Goal: Task Accomplishment & Management: Manage account settings

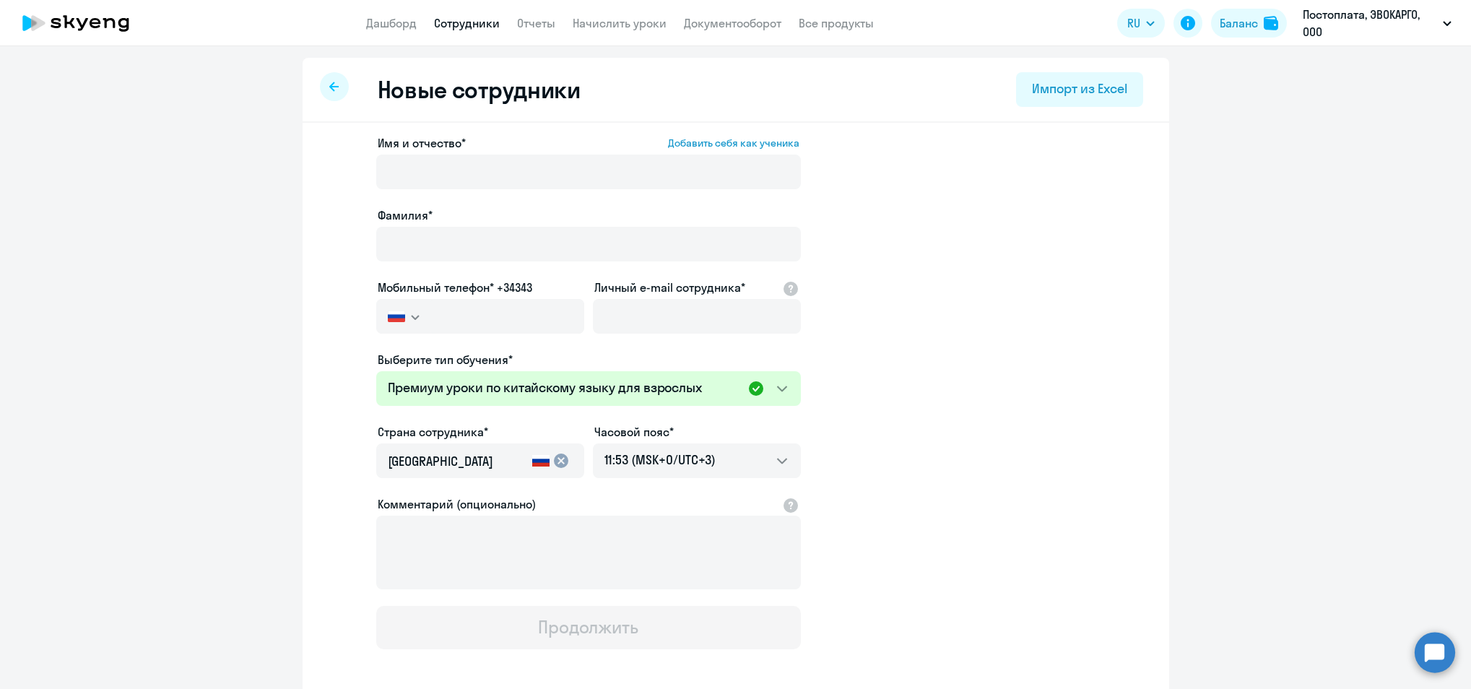
select select "chinese_adult_not_native_speaker_premium"
select select "3"
click at [494, 24] on link "Сотрудники" at bounding box center [467, 23] width 66 height 14
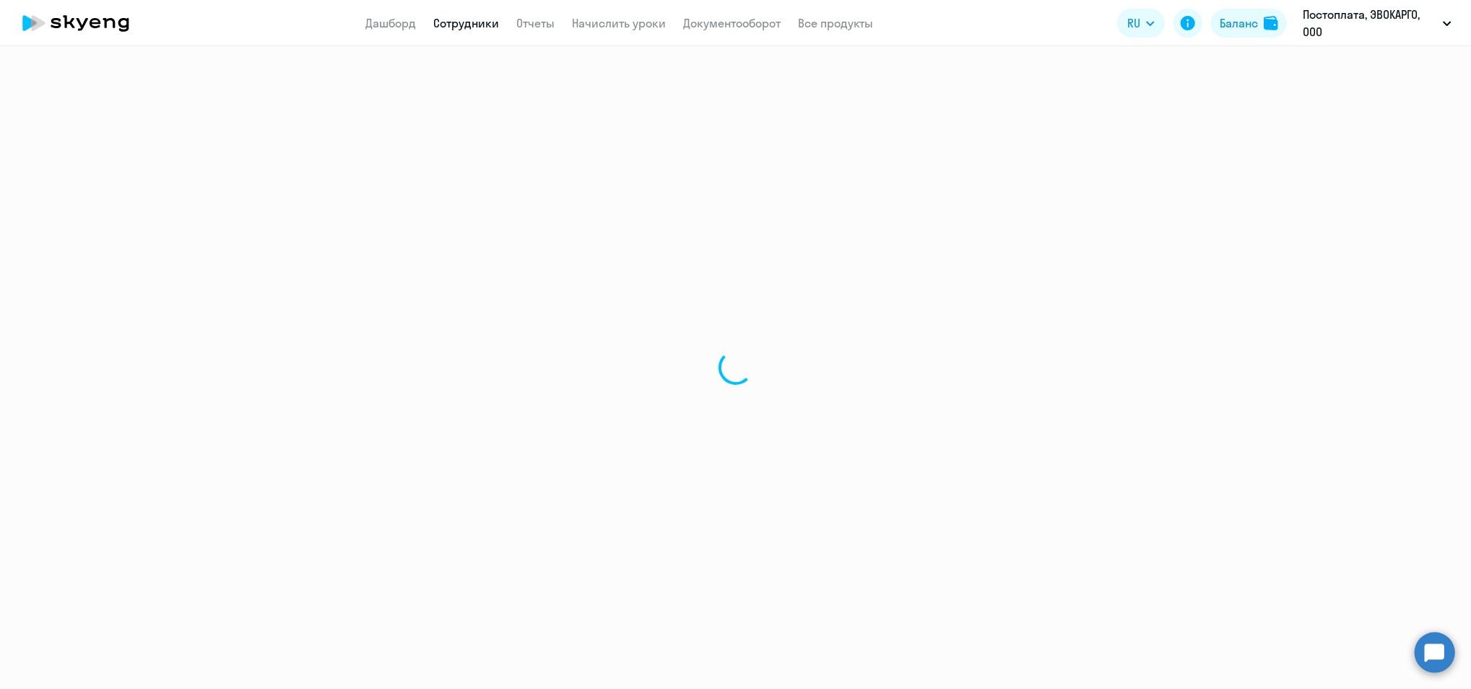
select select "30"
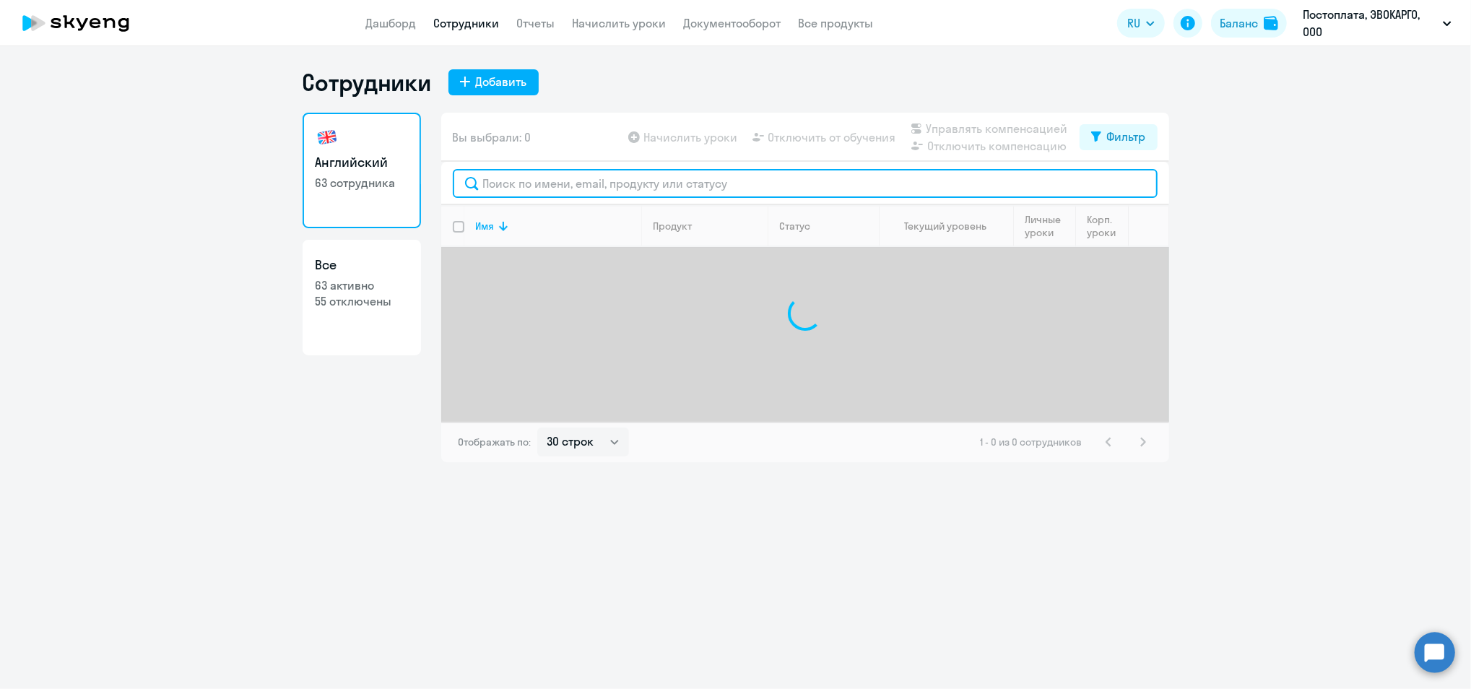
click at [500, 192] on input "text" at bounding box center [805, 183] width 705 height 29
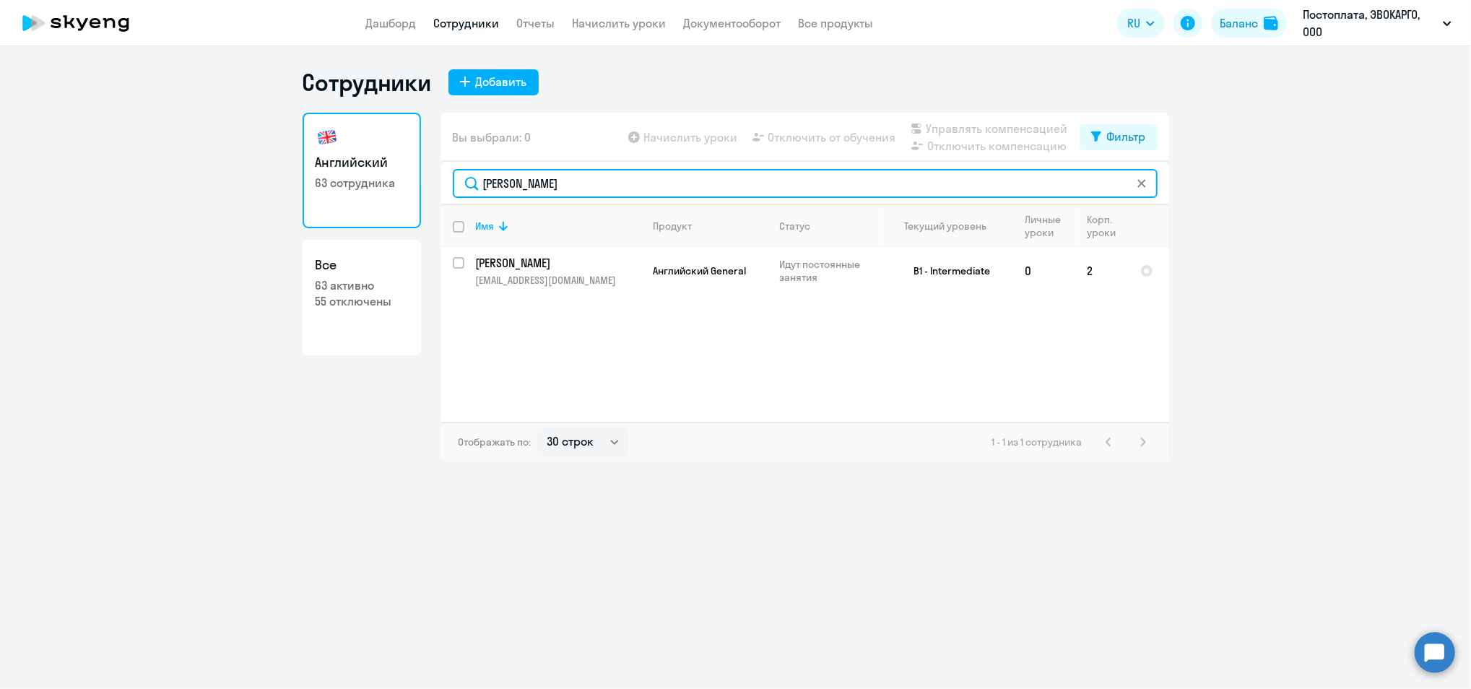
drag, startPoint x: 555, startPoint y: 186, endPoint x: 43, endPoint y: 150, distance: 513.1
click at [48, 152] on ng-component "Сотрудники Добавить Английский 63 сотрудника Все 63 активно 55 отключены Вы выб…" at bounding box center [735, 265] width 1471 height 394
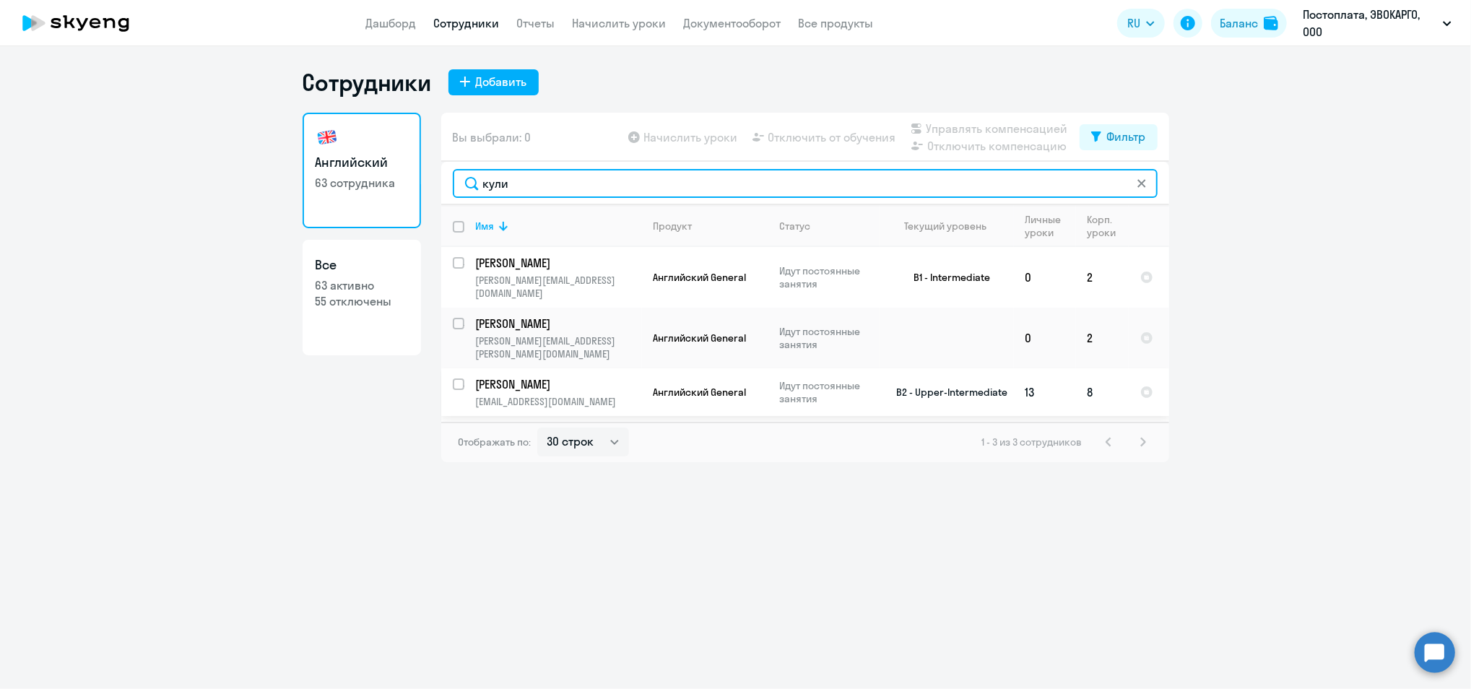
type input "кули"
